Goal: Task Accomplishment & Management: Manage account settings

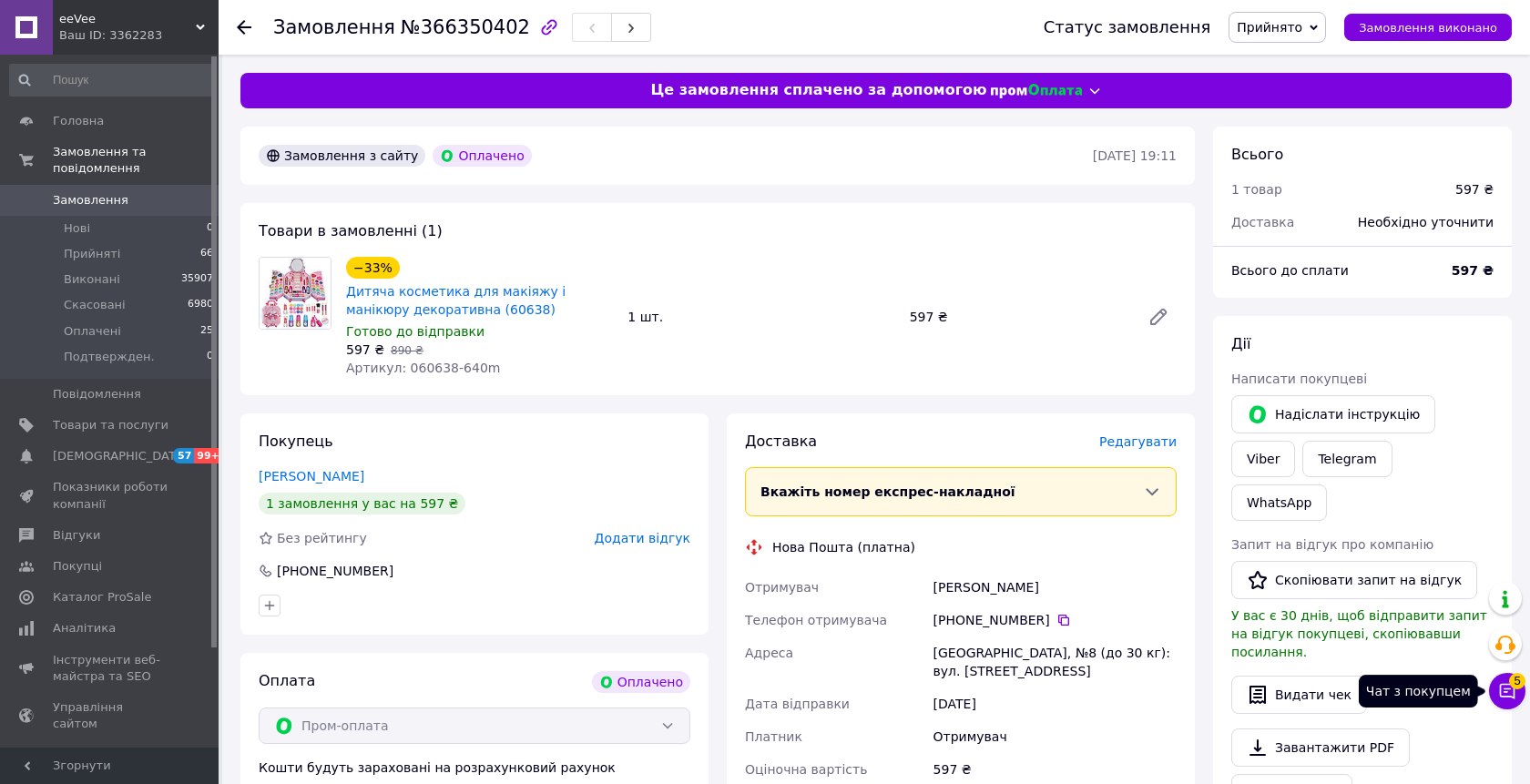
click at [1508, 694] on icon at bounding box center [1507, 690] width 18 height 18
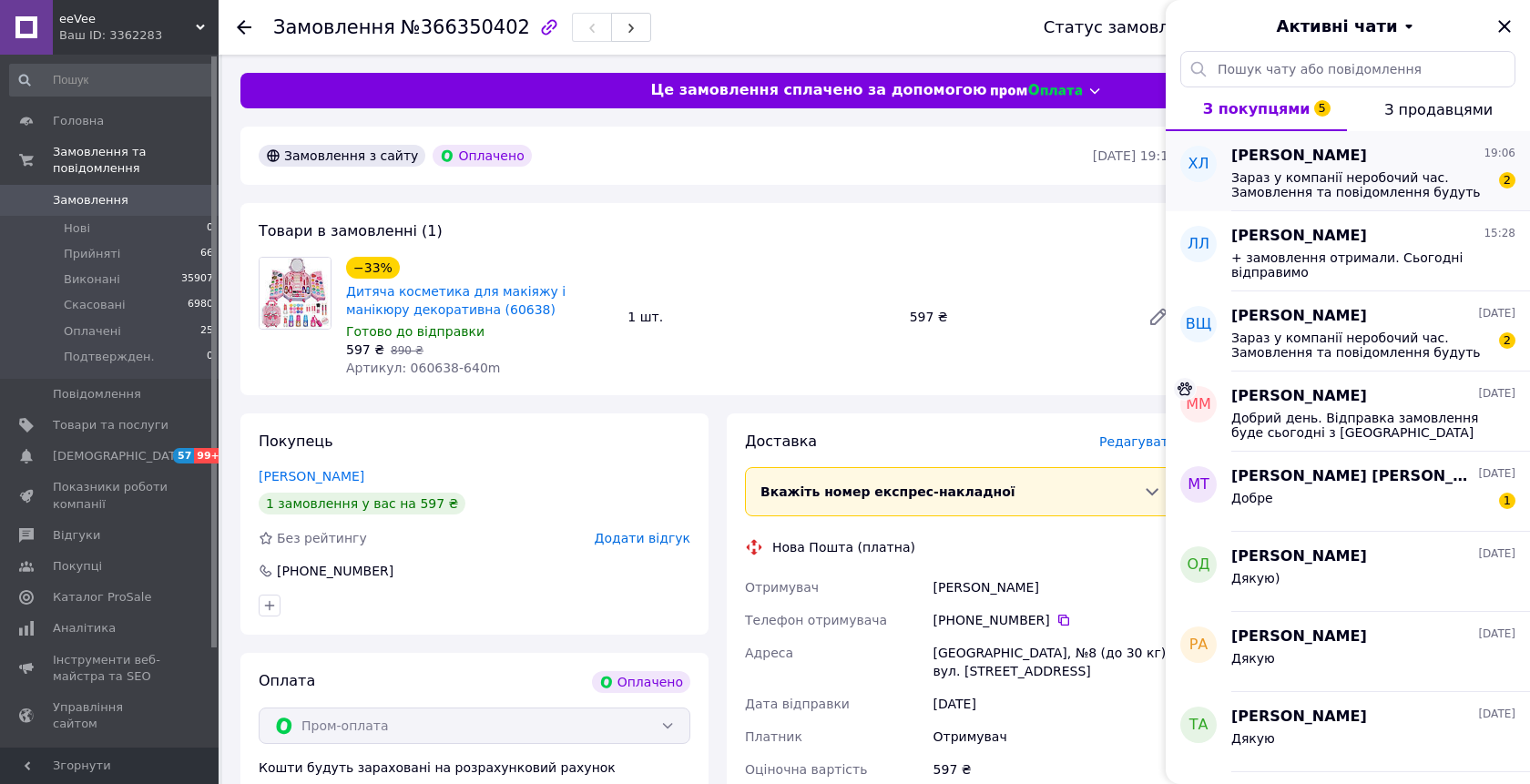
click at [1394, 165] on div "[PERSON_NAME] 19:06" at bounding box center [1373, 156] width 285 height 21
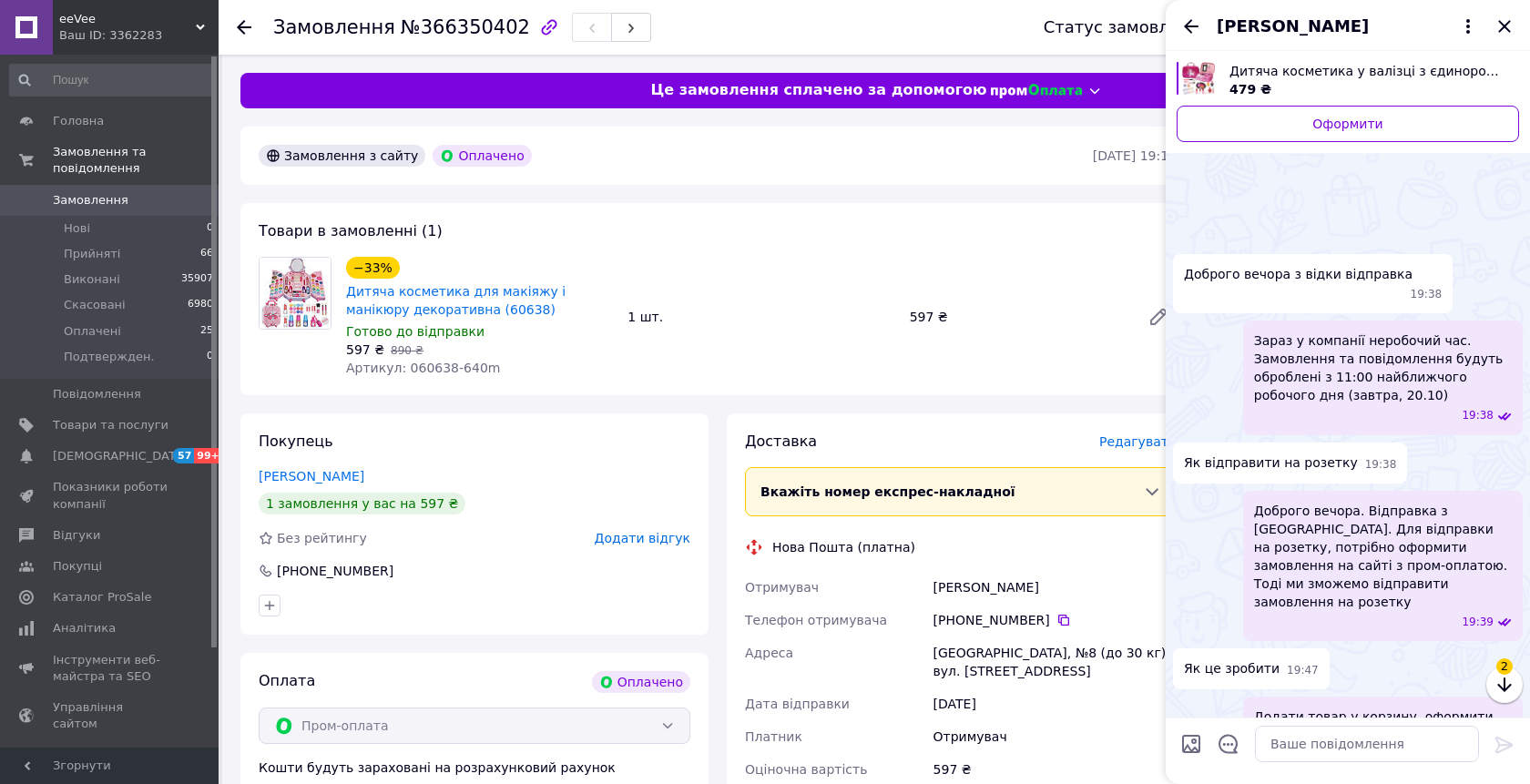
scroll to position [766, 0]
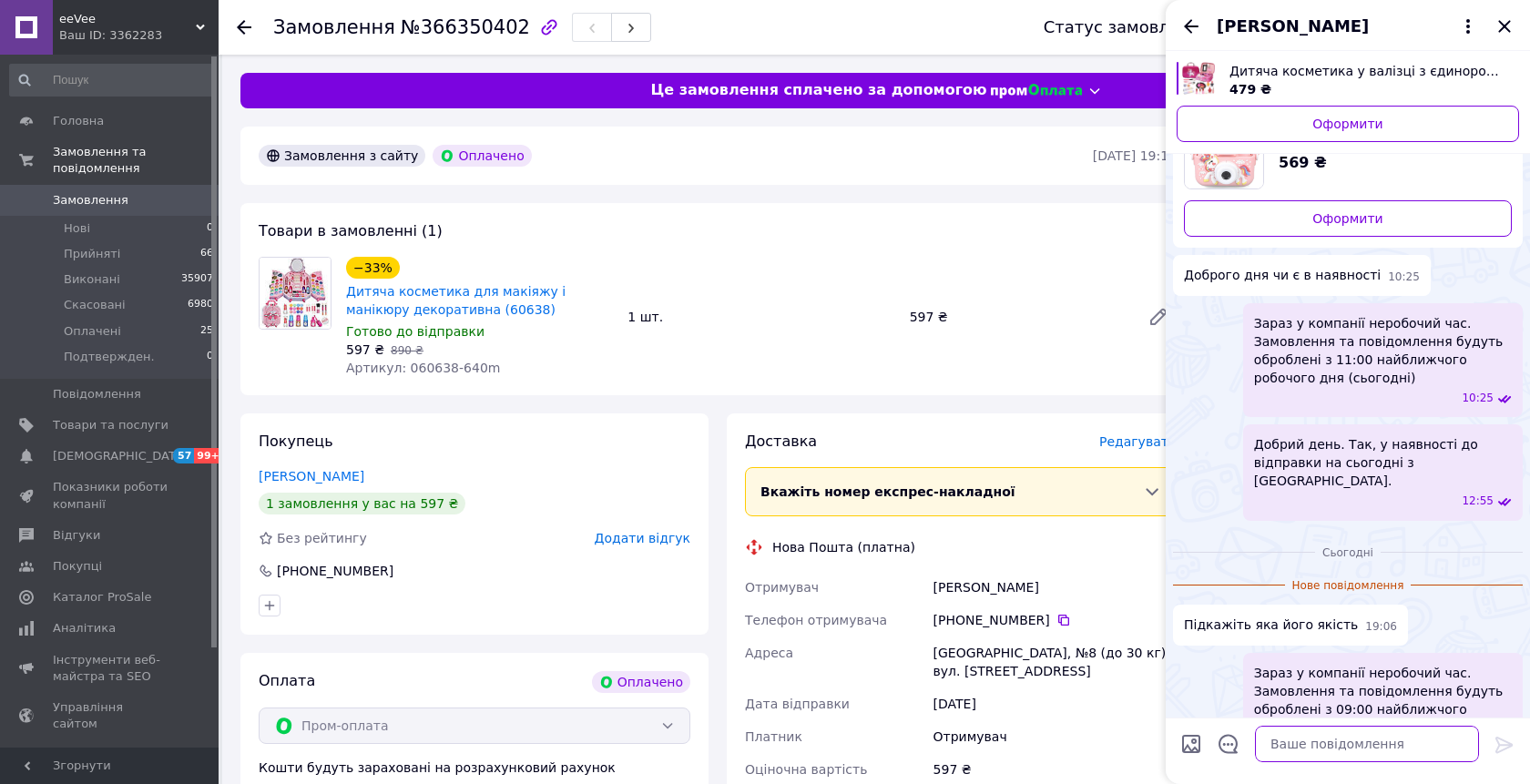
click at [1282, 746] on textarea at bounding box center [1367, 744] width 224 height 37
click at [1356, 742] on textarea "Усі товари в асортименті нашого магазину високої яксоті." at bounding box center [1348, 734] width 260 height 54
type textarea "Усі товари в асортименті нашого магазину високої якості."
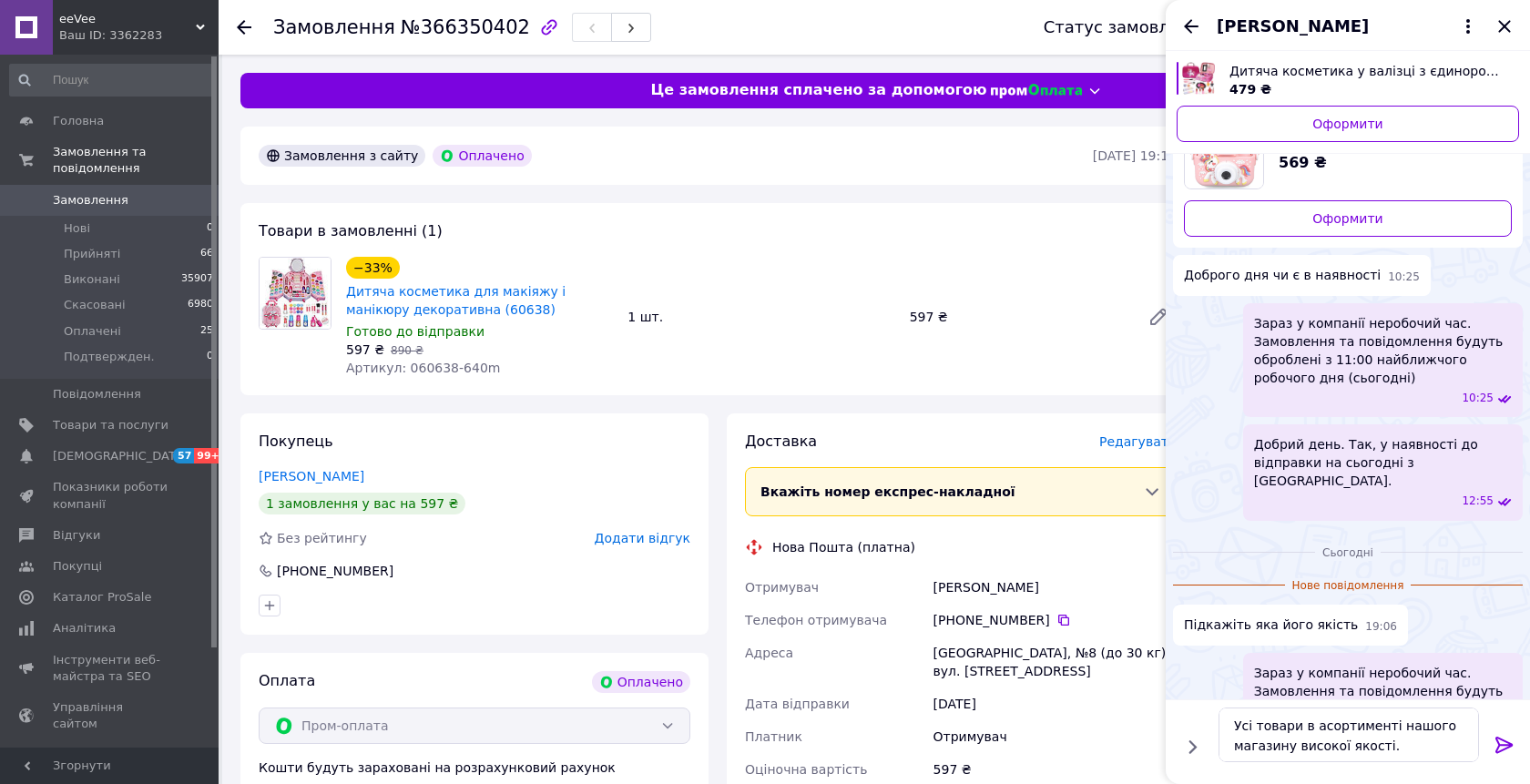
click at [1501, 744] on icon at bounding box center [1504, 745] width 22 height 22
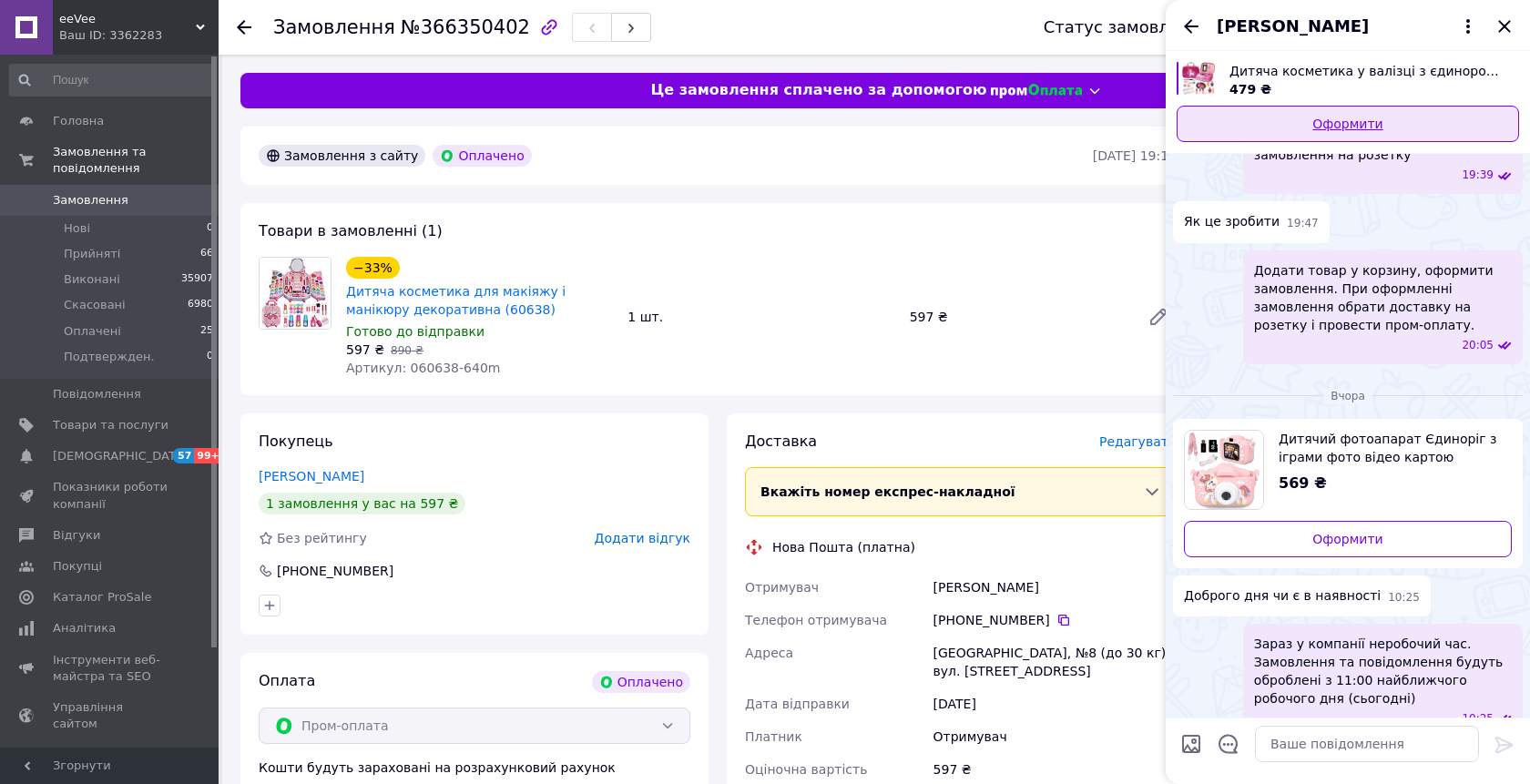
scroll to position [388, 0]
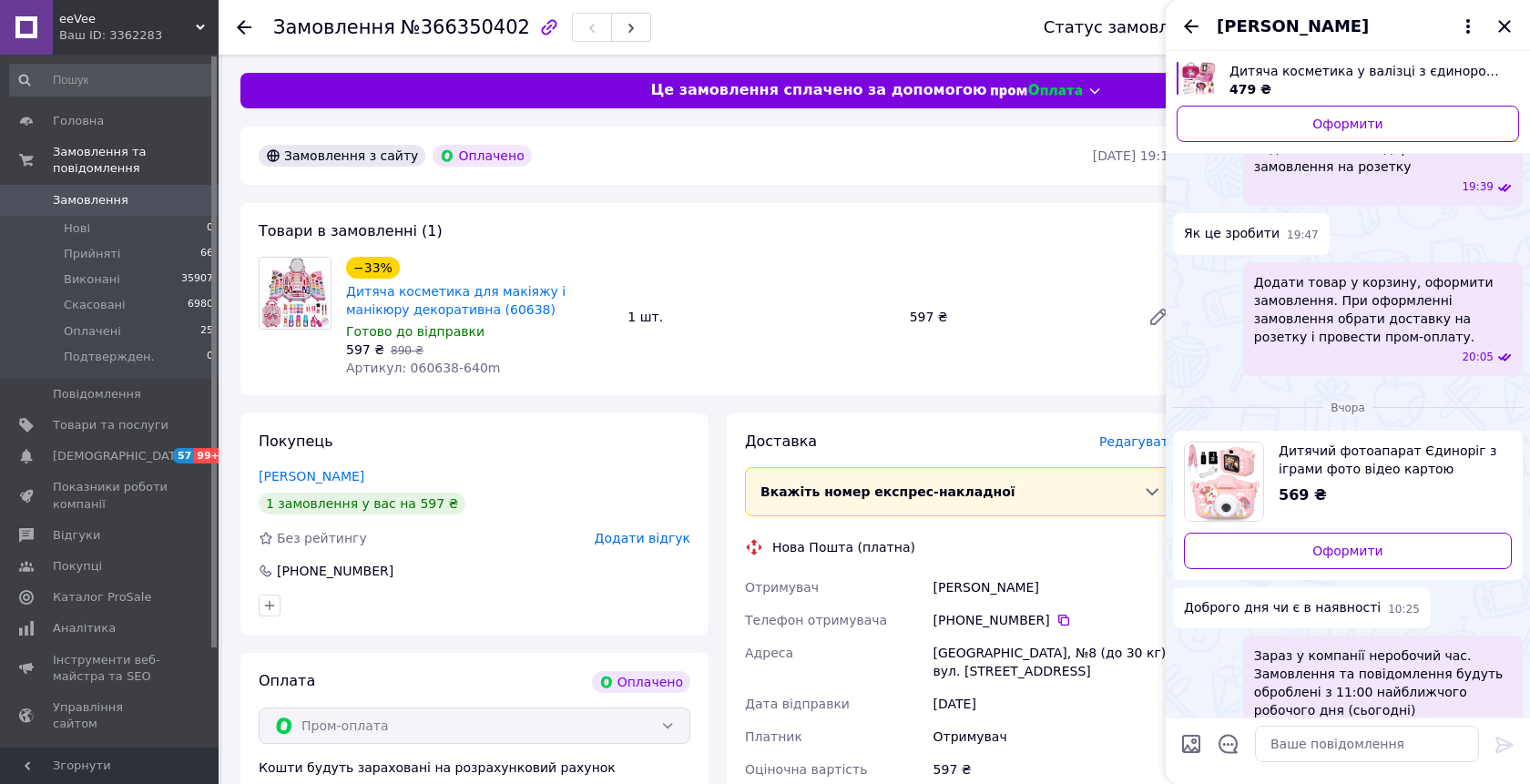
click at [1306, 20] on span "[PERSON_NAME]" at bounding box center [1292, 26] width 152 height 23
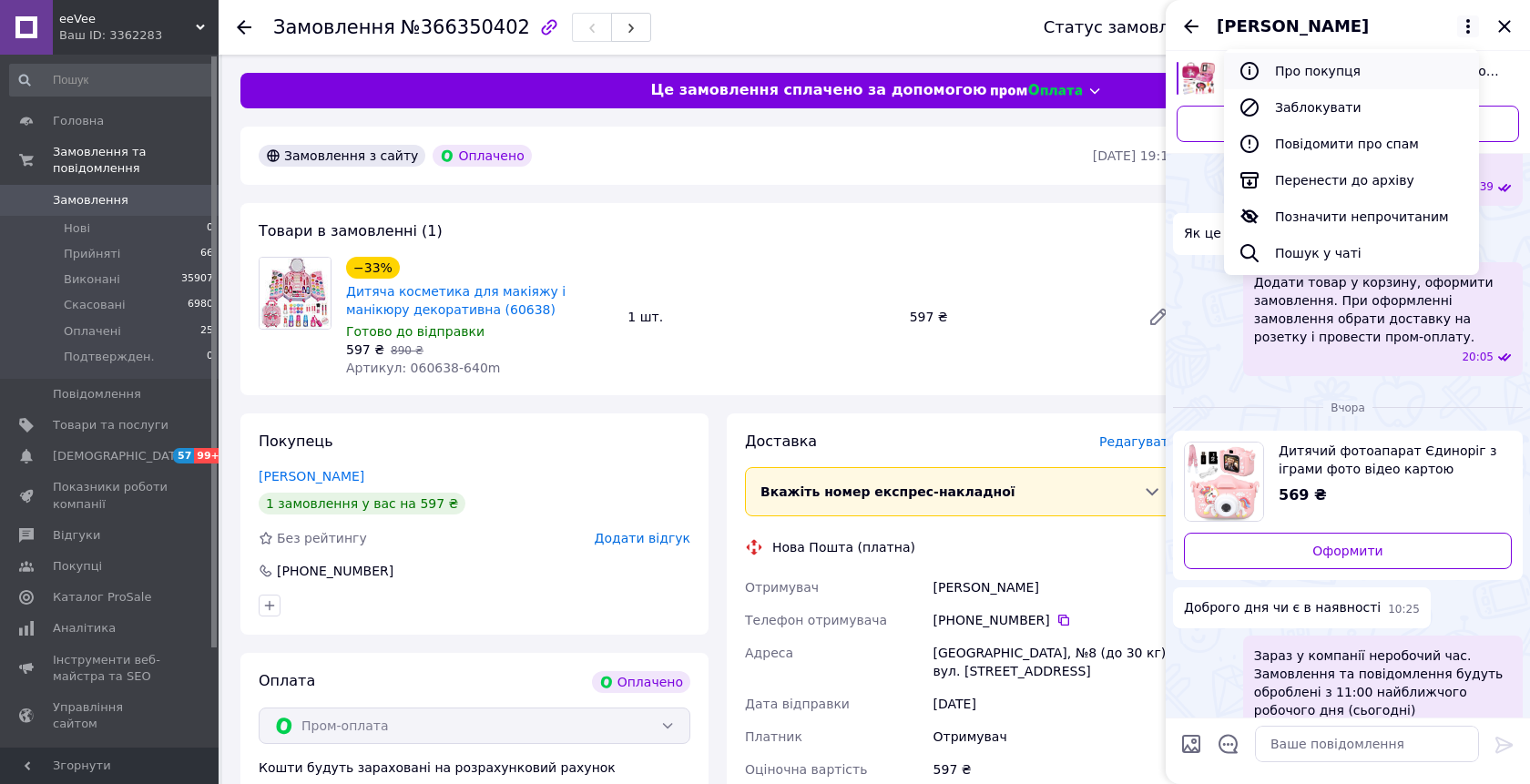
click at [1316, 77] on button "Про покупця" at bounding box center [1352, 70] width 255 height 37
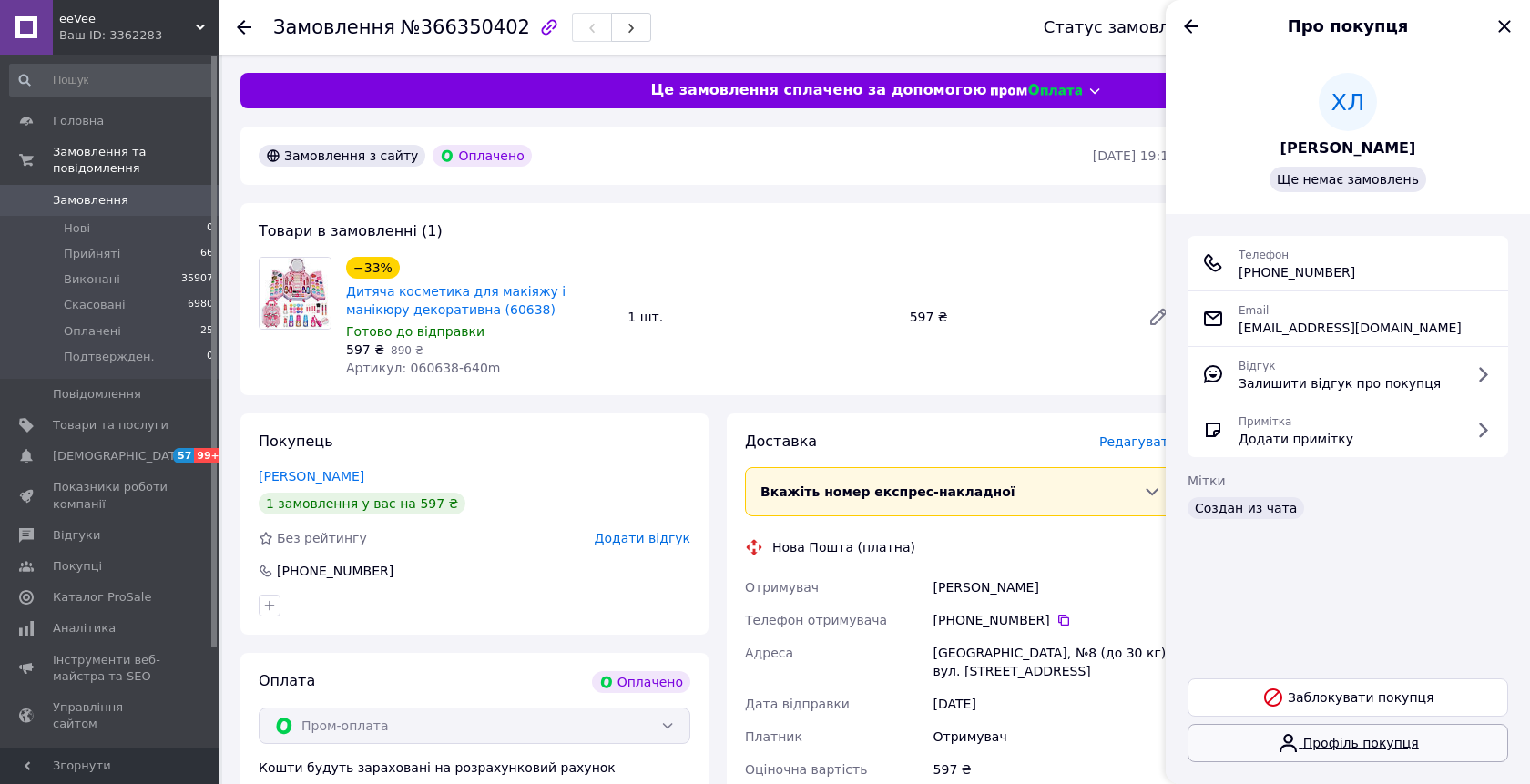
click at [1294, 744] on icon at bounding box center [1287, 743] width 22 height 22
